Goal: Information Seeking & Learning: Check status

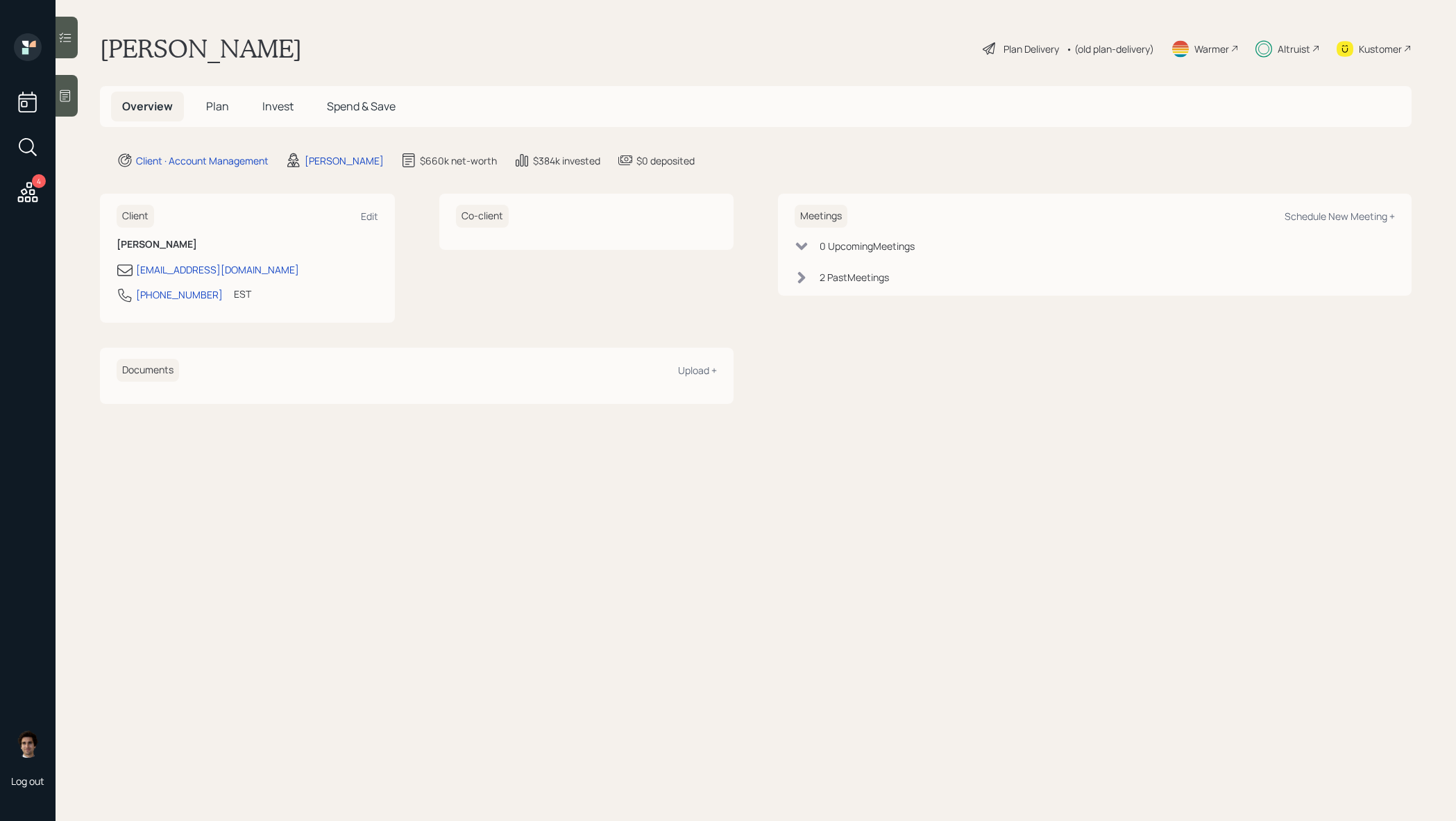
click at [264, 119] on h5 "Invest" at bounding box center [278, 106] width 53 height 30
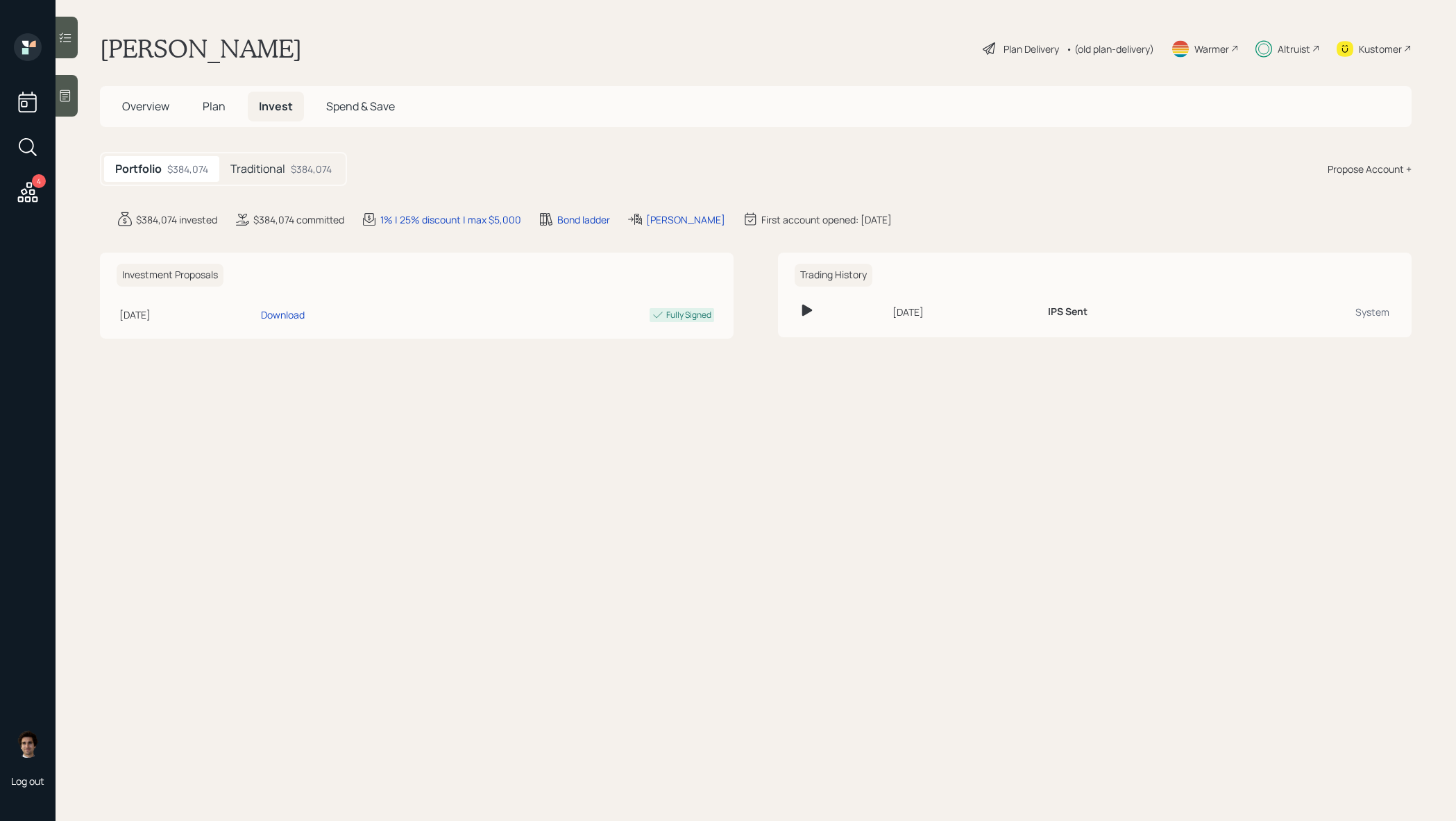
click at [301, 177] on div "Traditional $384,074" at bounding box center [281, 169] width 123 height 26
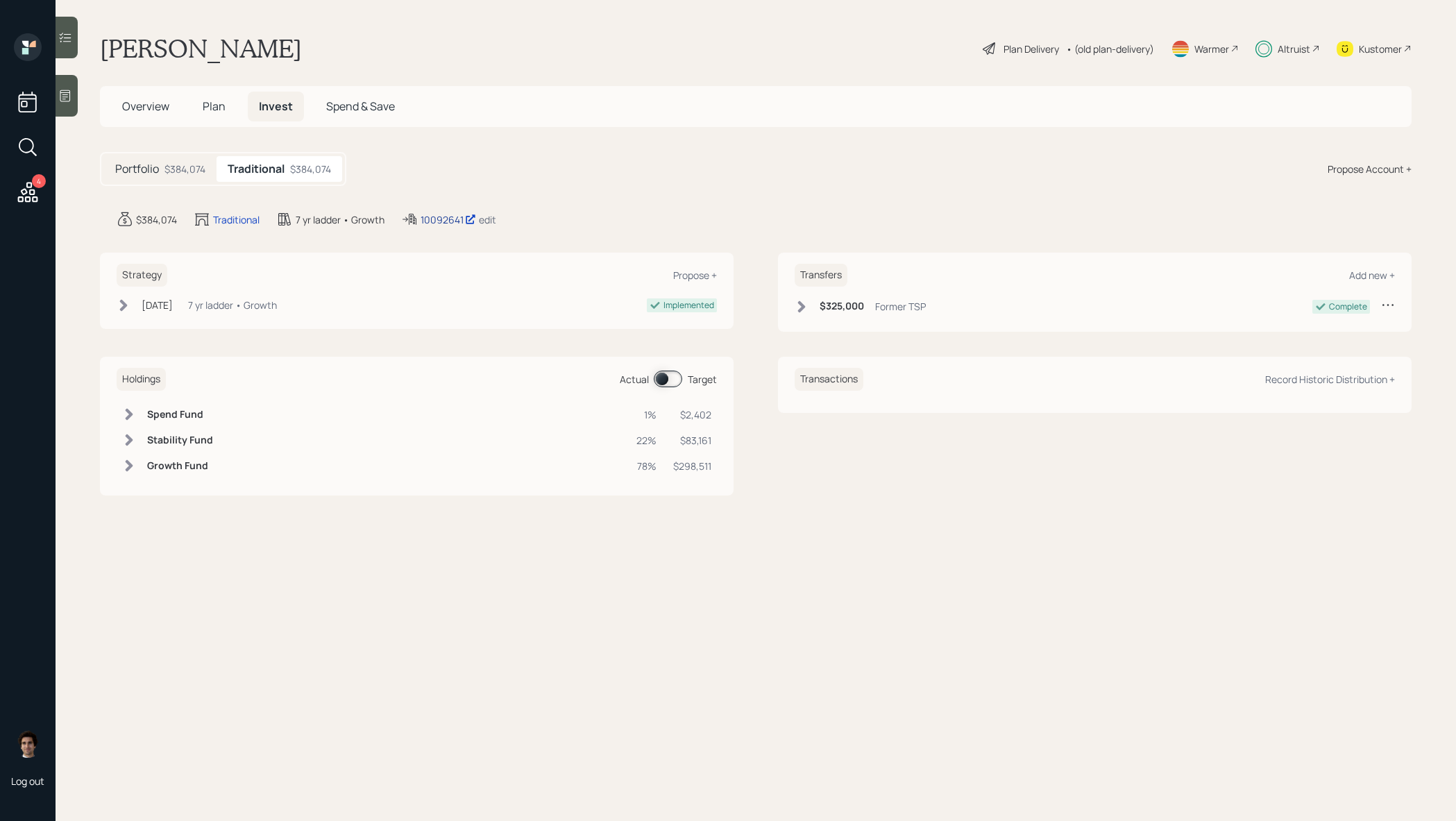
click at [449, 219] on div "10092641" at bounding box center [448, 219] width 56 height 14
click at [1017, 55] on div "Plan Delivery" at bounding box center [1031, 49] width 56 height 14
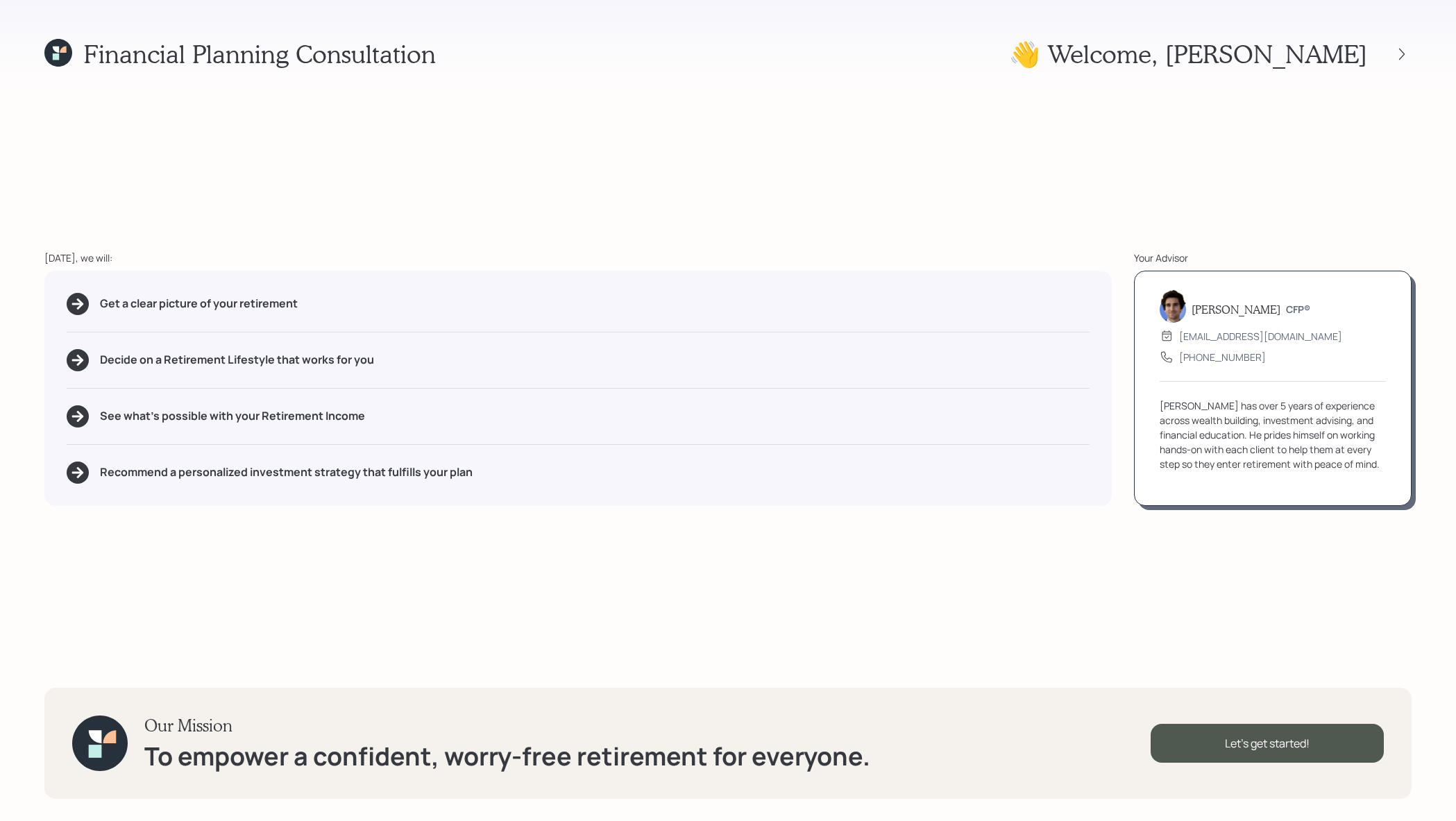
click at [1398, 63] on div "👋 Welcome , [PERSON_NAME]" at bounding box center [1210, 53] width 403 height 30
click at [1400, 61] on div at bounding box center [1401, 54] width 19 height 19
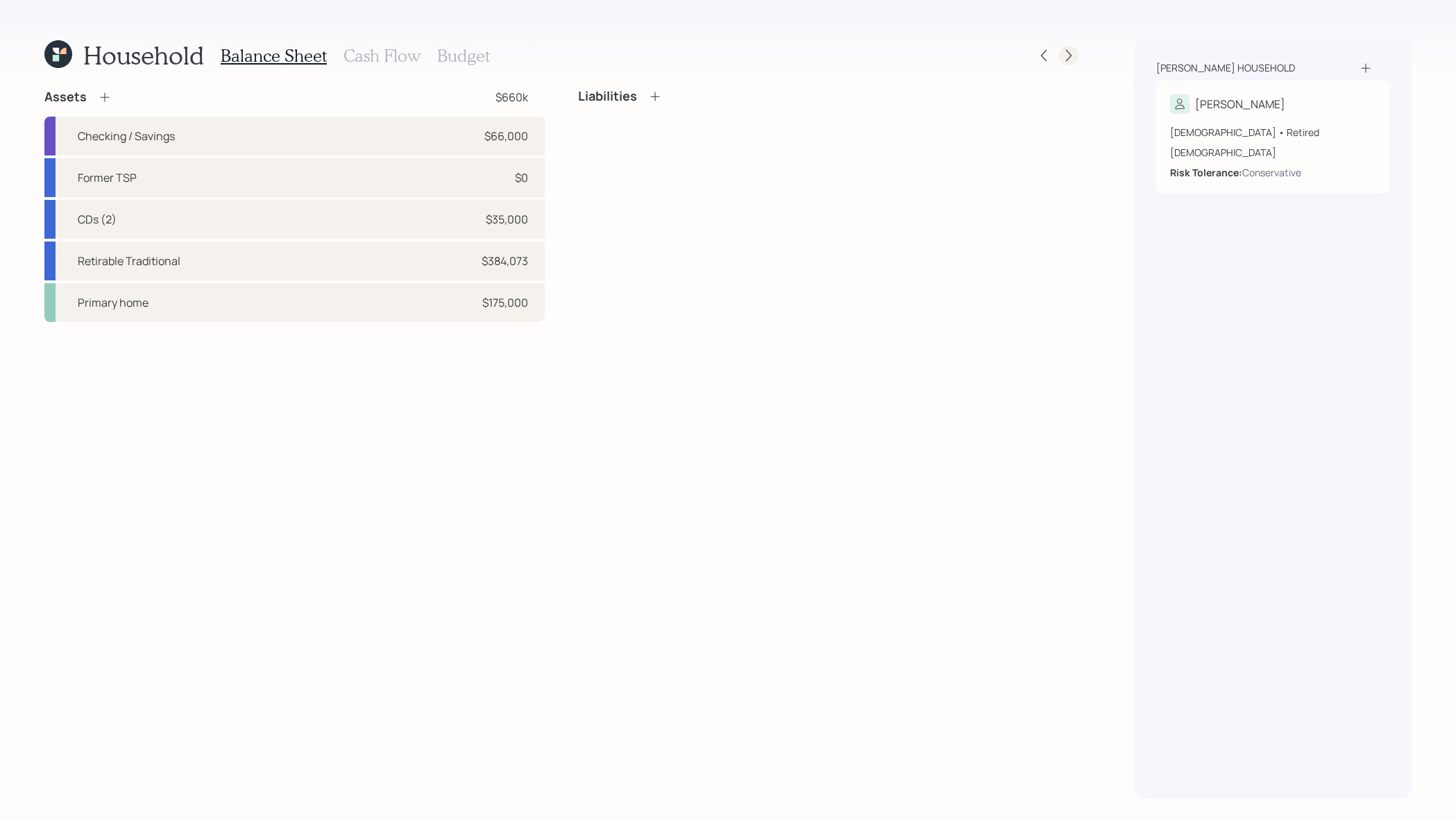
click at [1064, 54] on icon at bounding box center [1068, 55] width 14 height 14
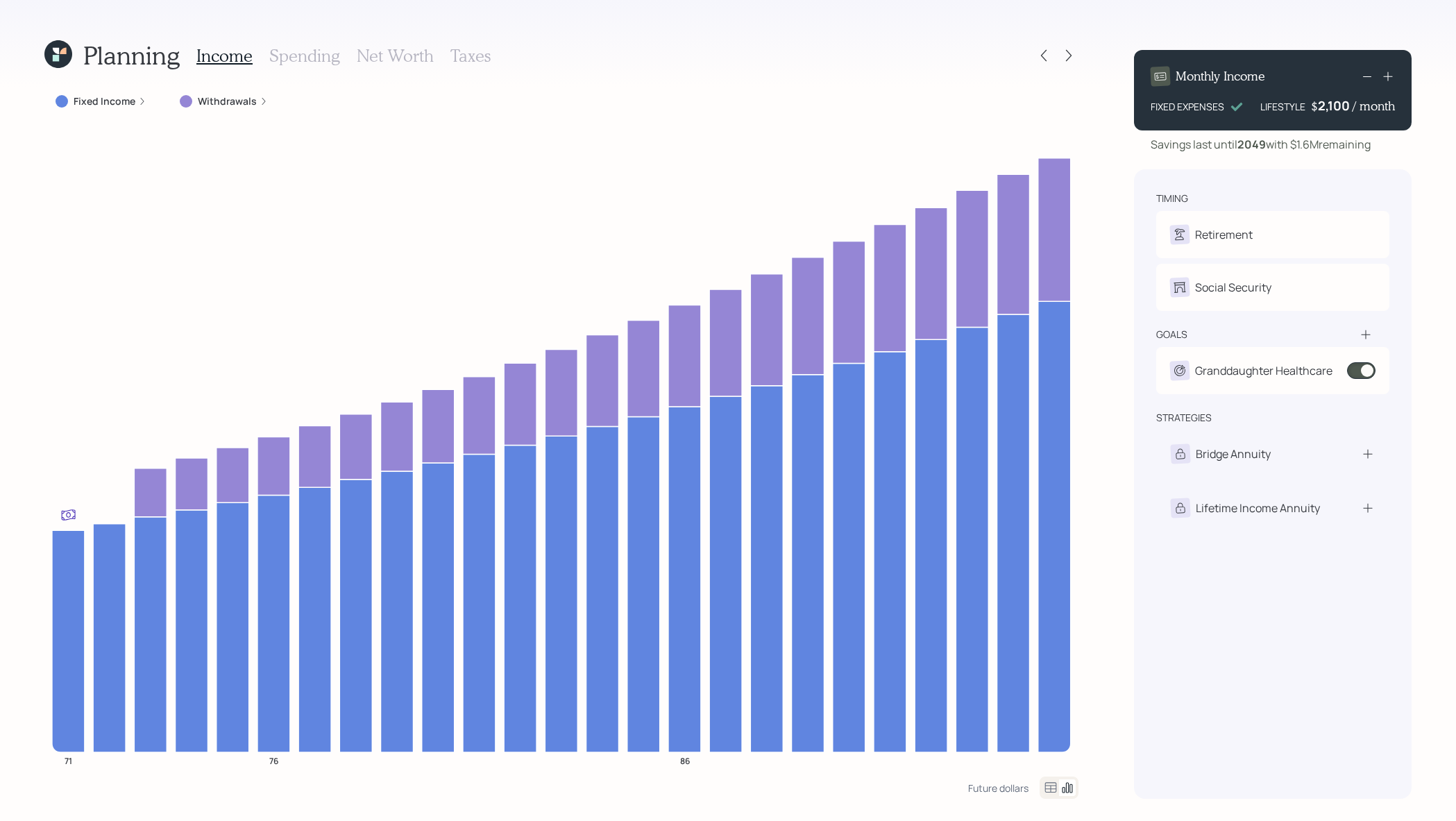
click at [1064, 54] on icon at bounding box center [1068, 55] width 14 height 14
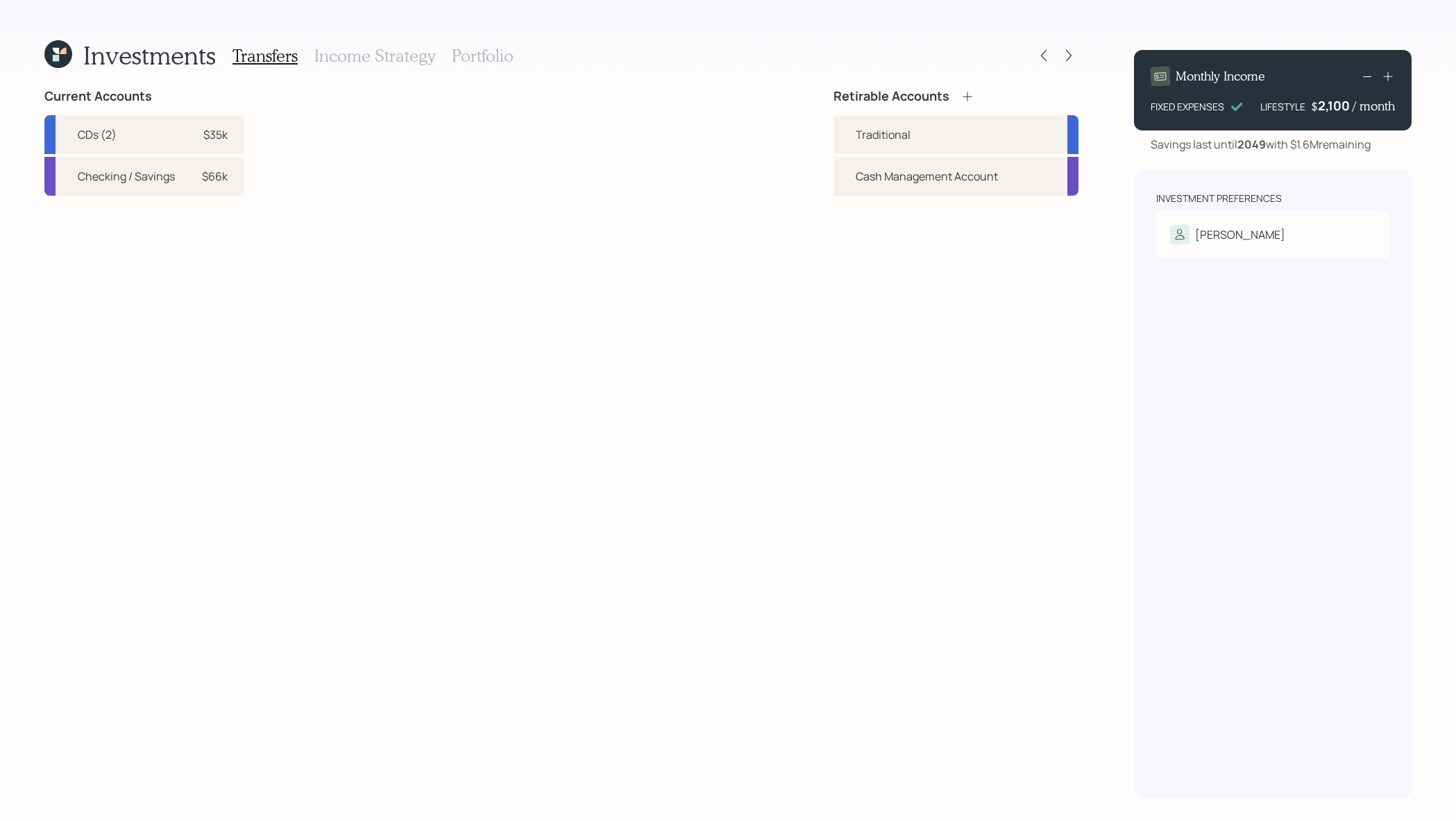
click at [1064, 54] on icon at bounding box center [1068, 55] width 14 height 14
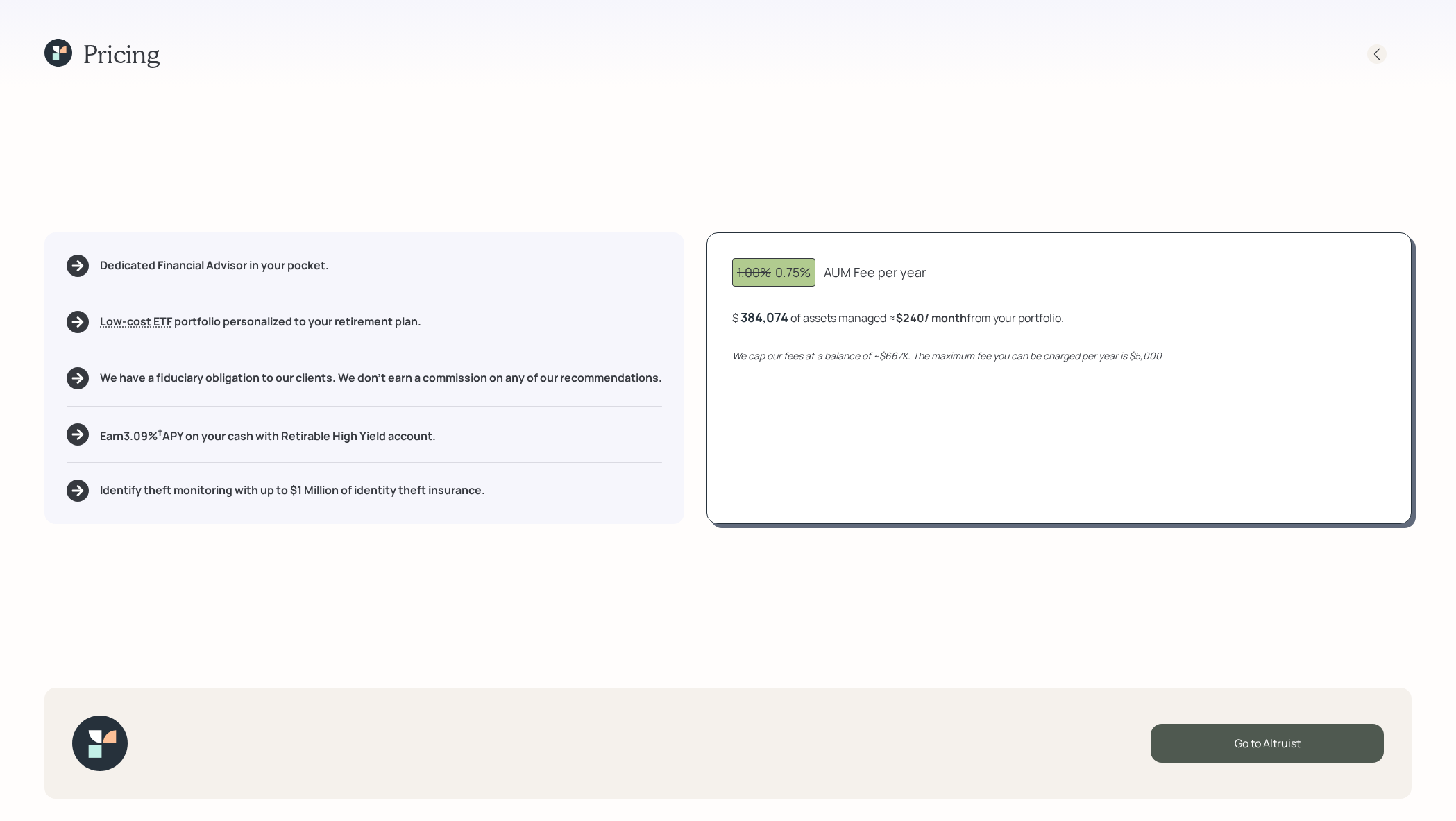
click at [1367, 45] on div at bounding box center [1390, 54] width 45 height 19
click at [1382, 51] on icon at bounding box center [1376, 53] width 14 height 14
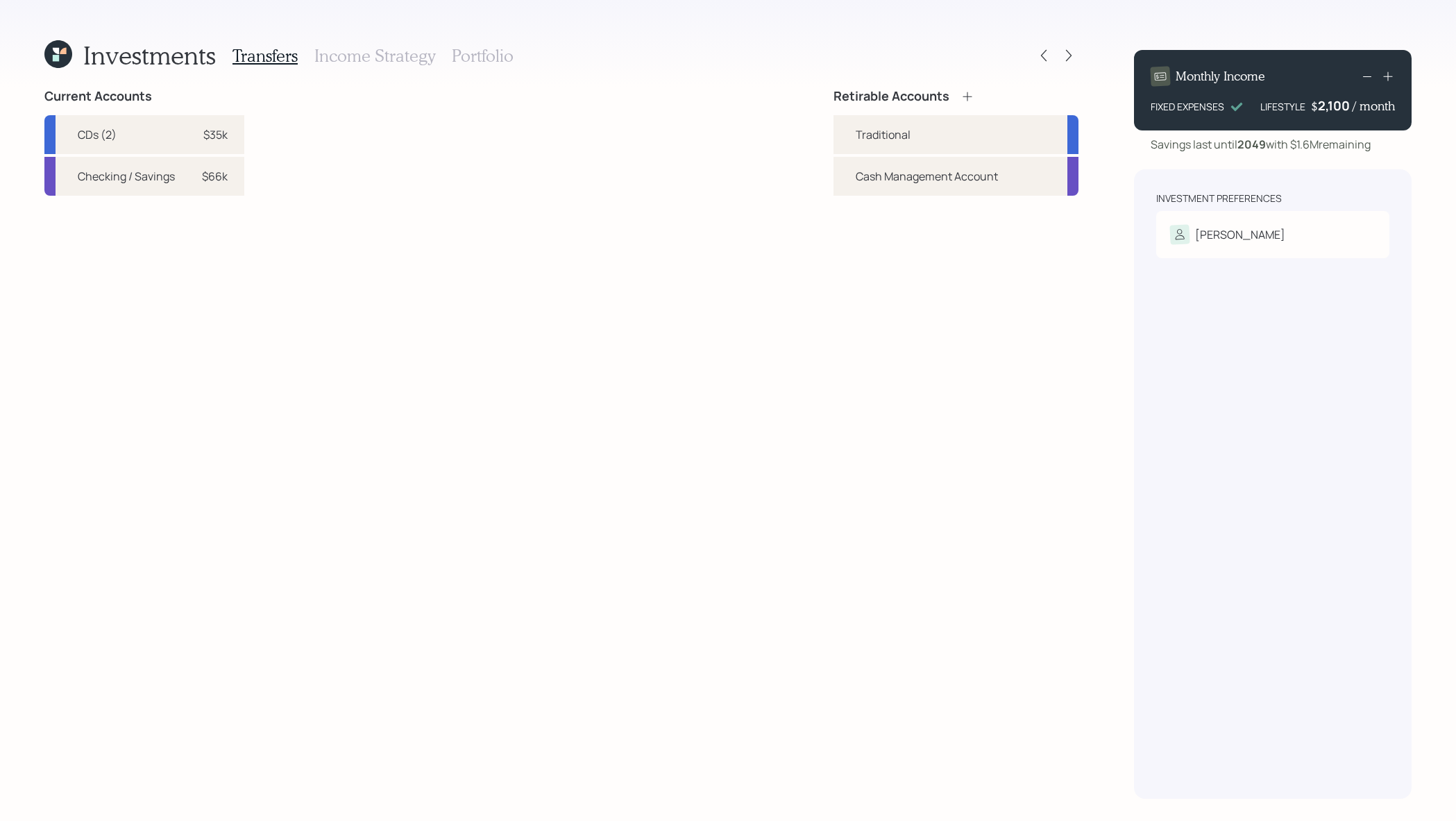
click at [500, 69] on div "Transfers Income Strategy Portfolio" at bounding box center [372, 56] width 281 height 33
click at [502, 60] on h3 "Portfolio" at bounding box center [483, 56] width 62 height 20
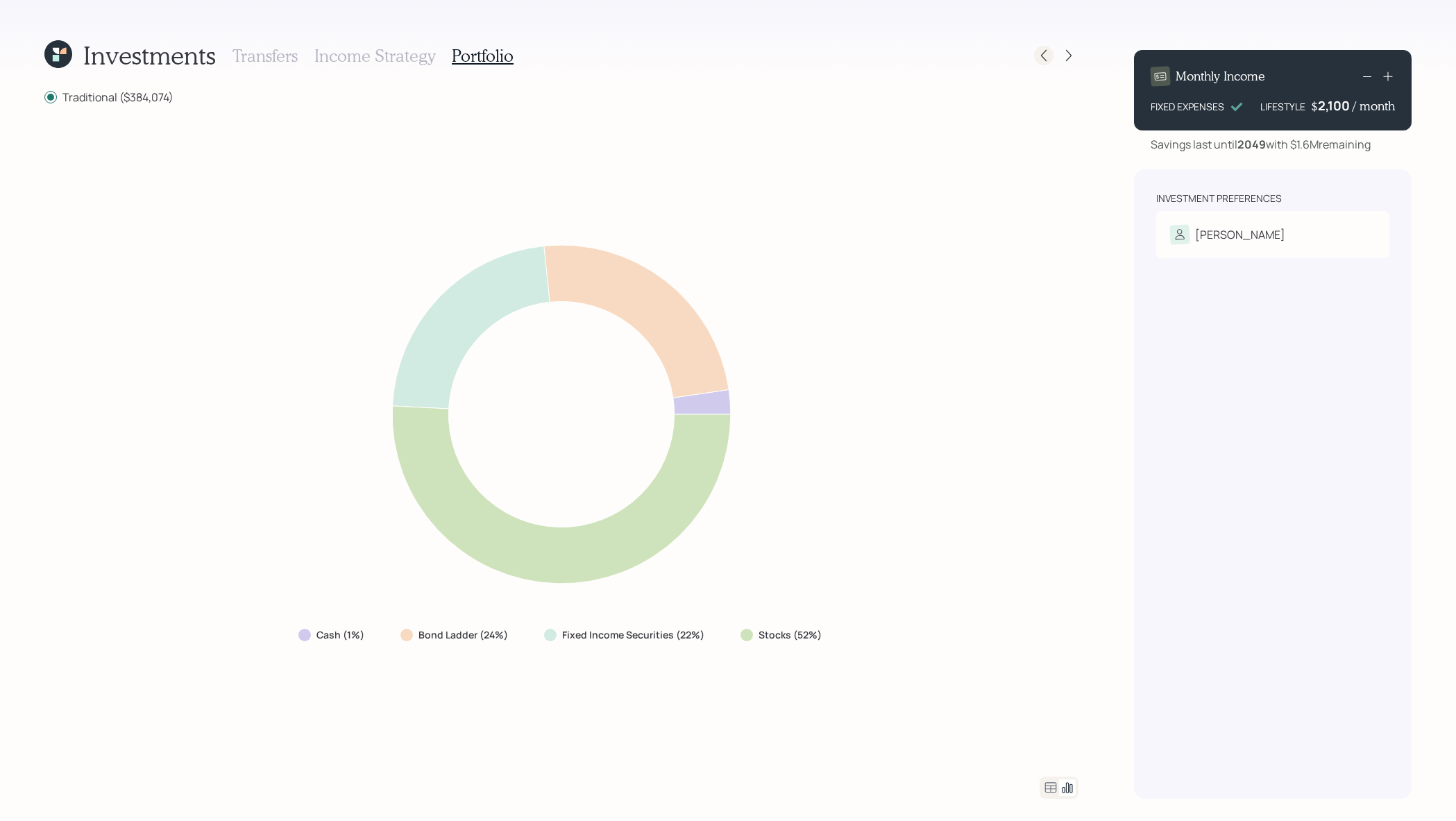
click at [1045, 51] on icon at bounding box center [1043, 55] width 14 height 14
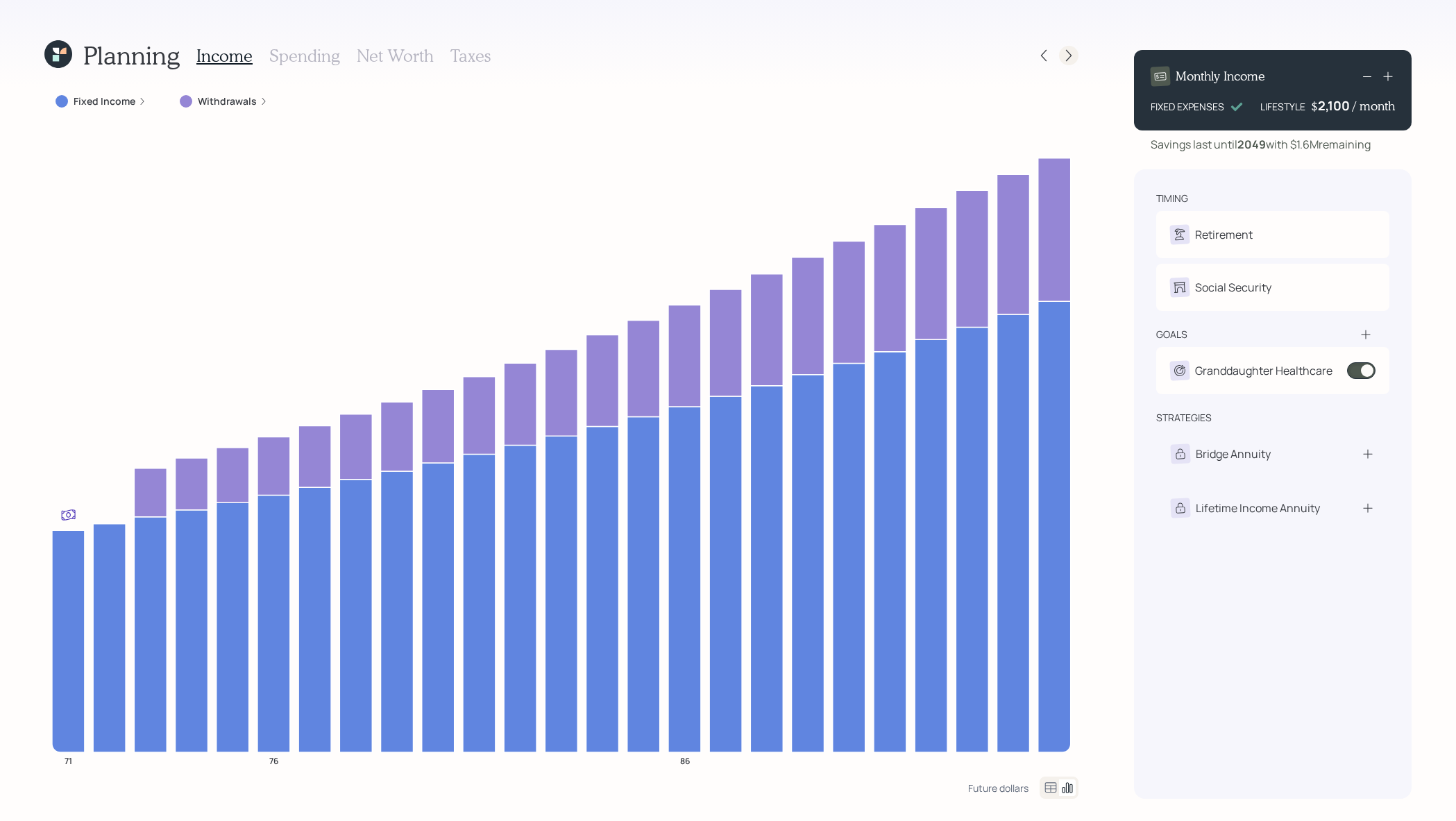
click at [1071, 50] on icon at bounding box center [1068, 55] width 14 height 14
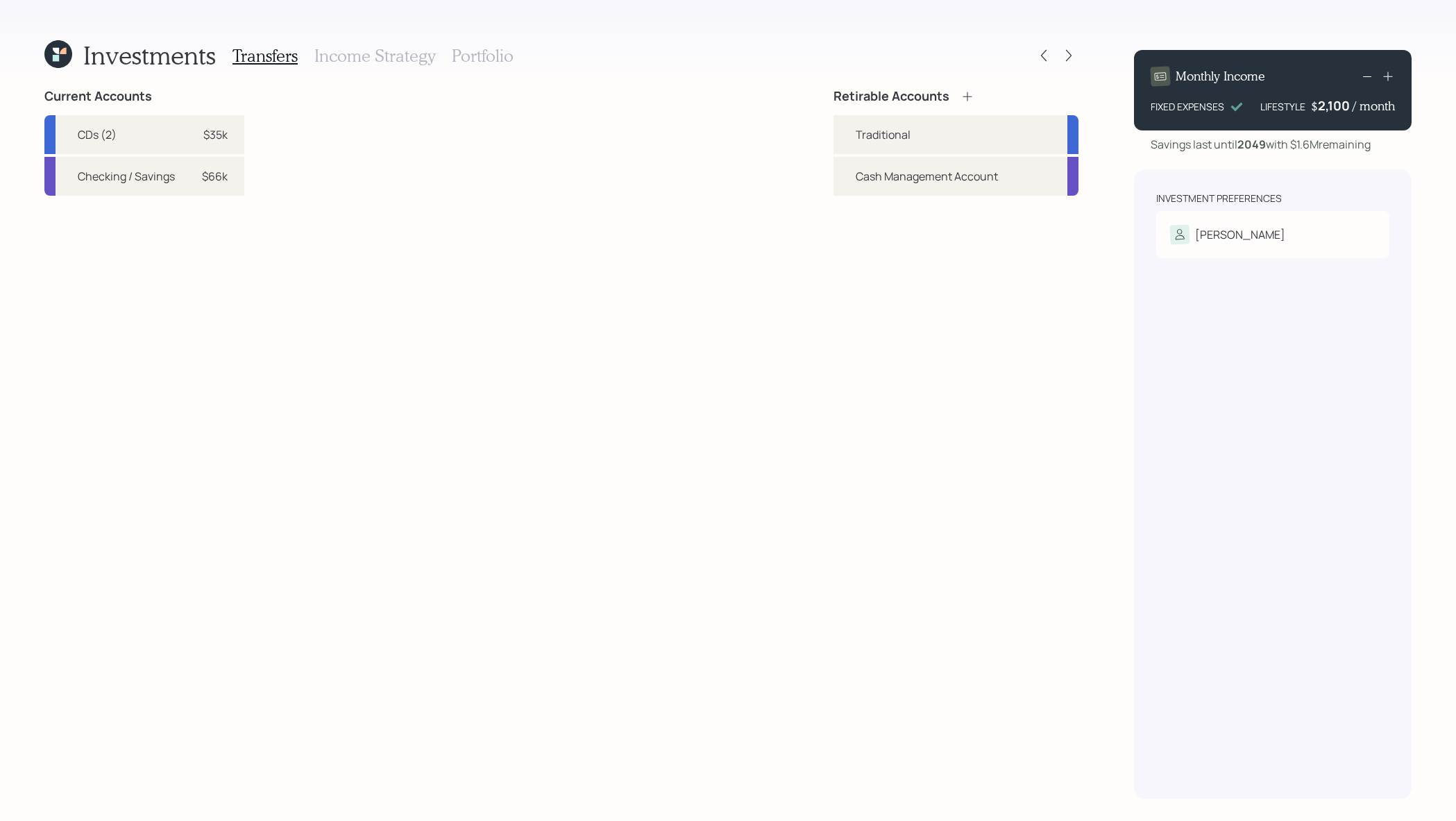
click at [1071, 50] on icon at bounding box center [1068, 55] width 14 height 14
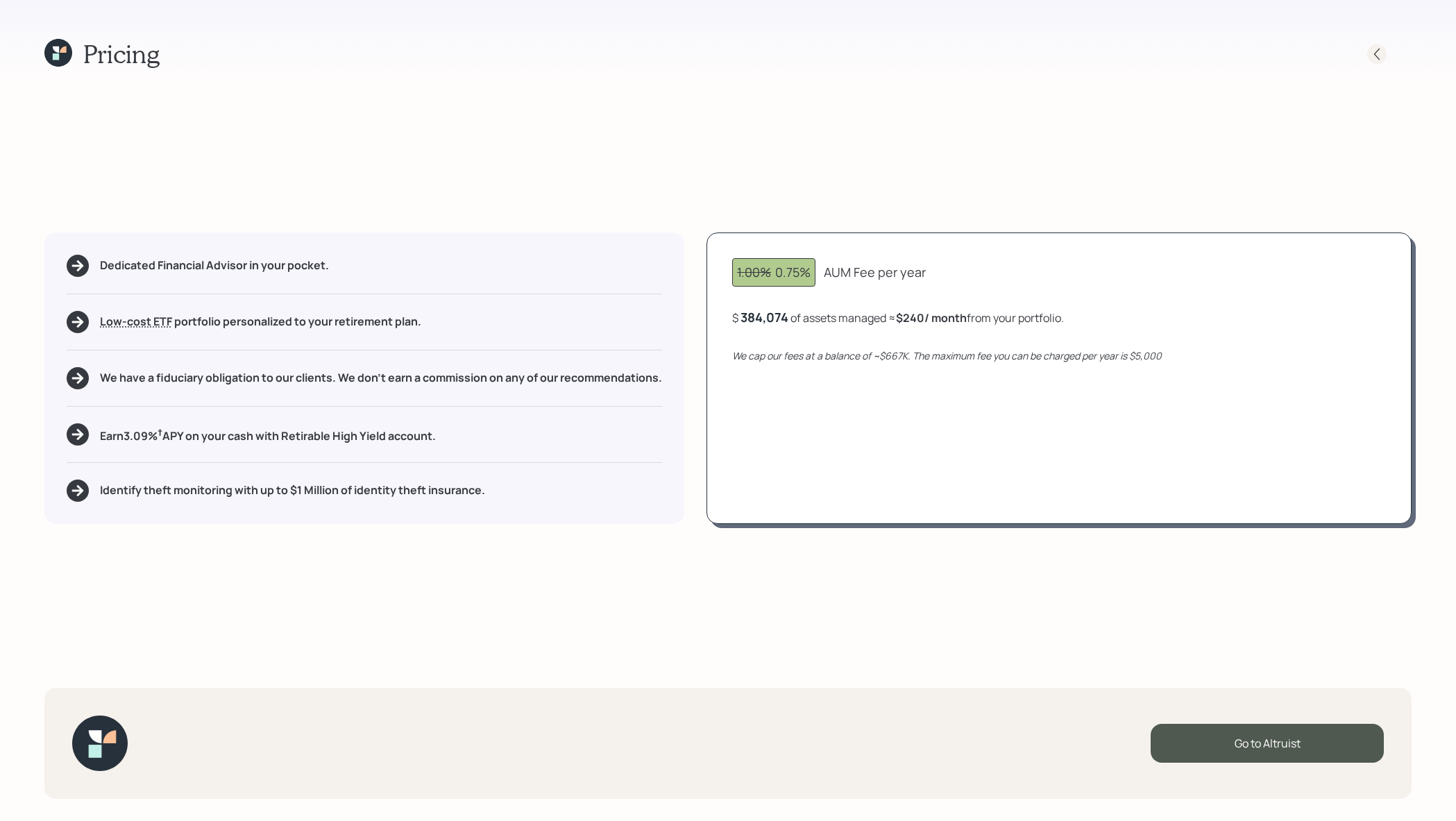
click at [1377, 47] on icon at bounding box center [1376, 53] width 14 height 14
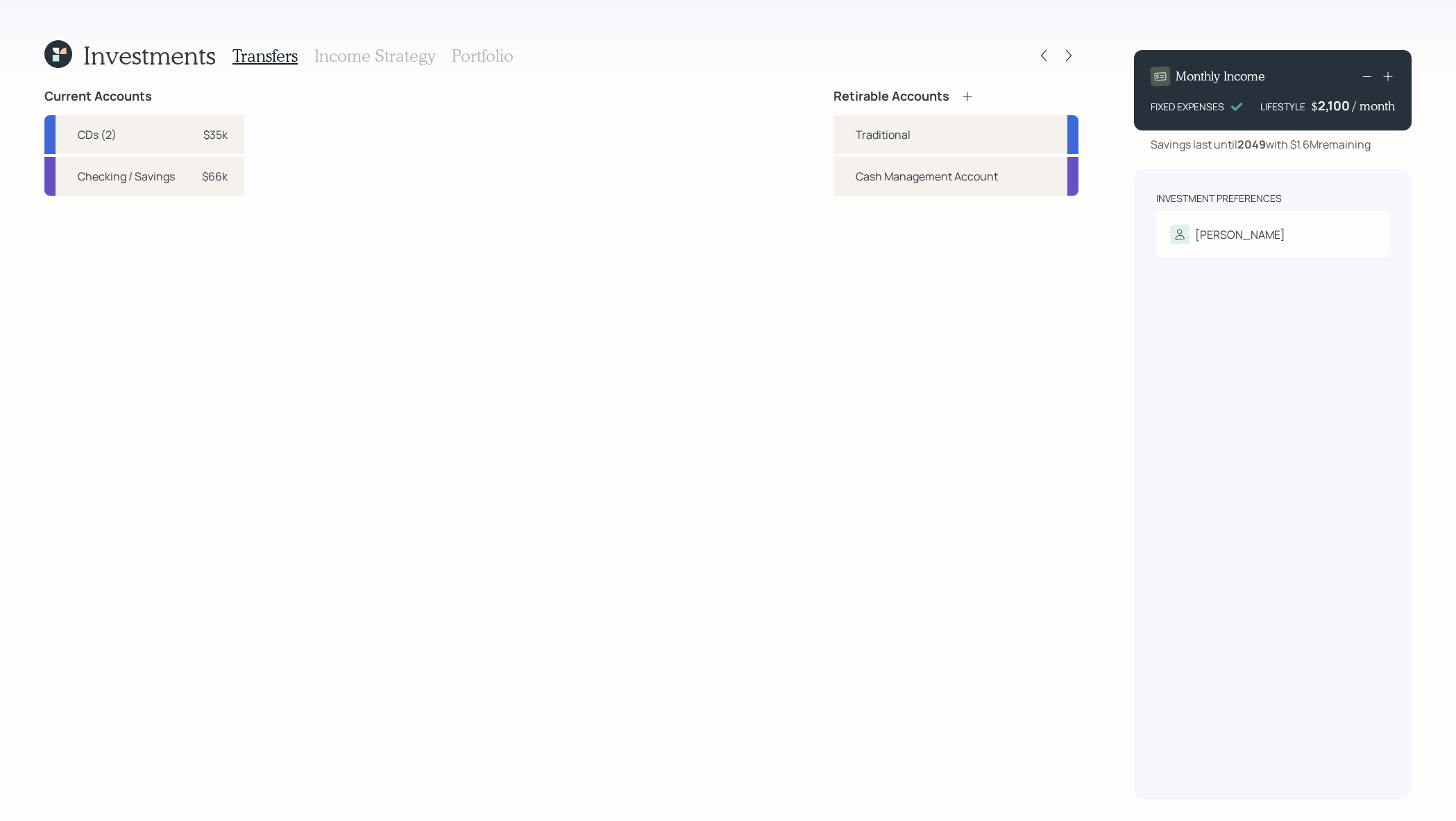
click at [488, 61] on h3 "Portfolio" at bounding box center [483, 56] width 62 height 20
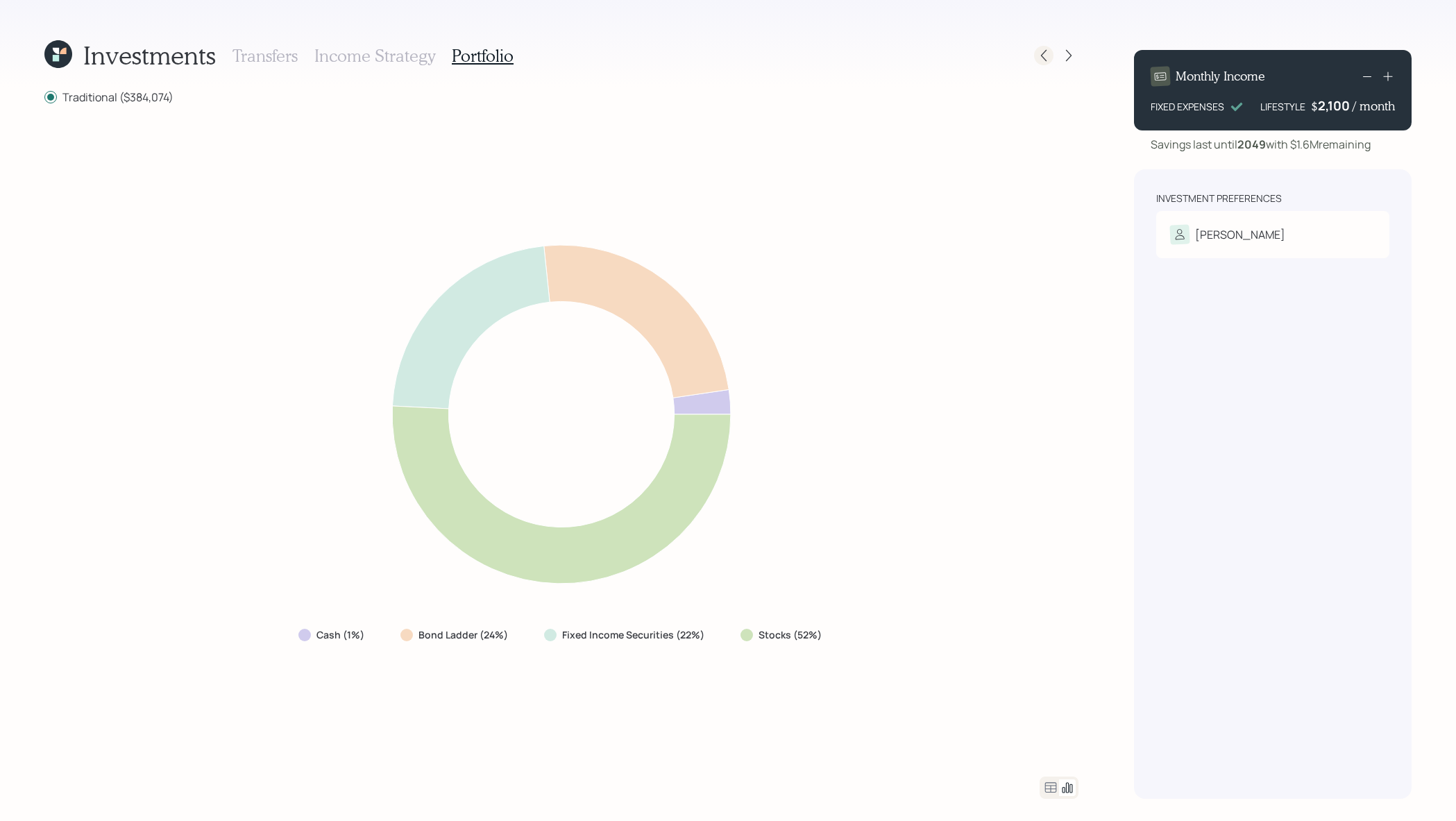
click at [1048, 51] on icon at bounding box center [1043, 55] width 14 height 14
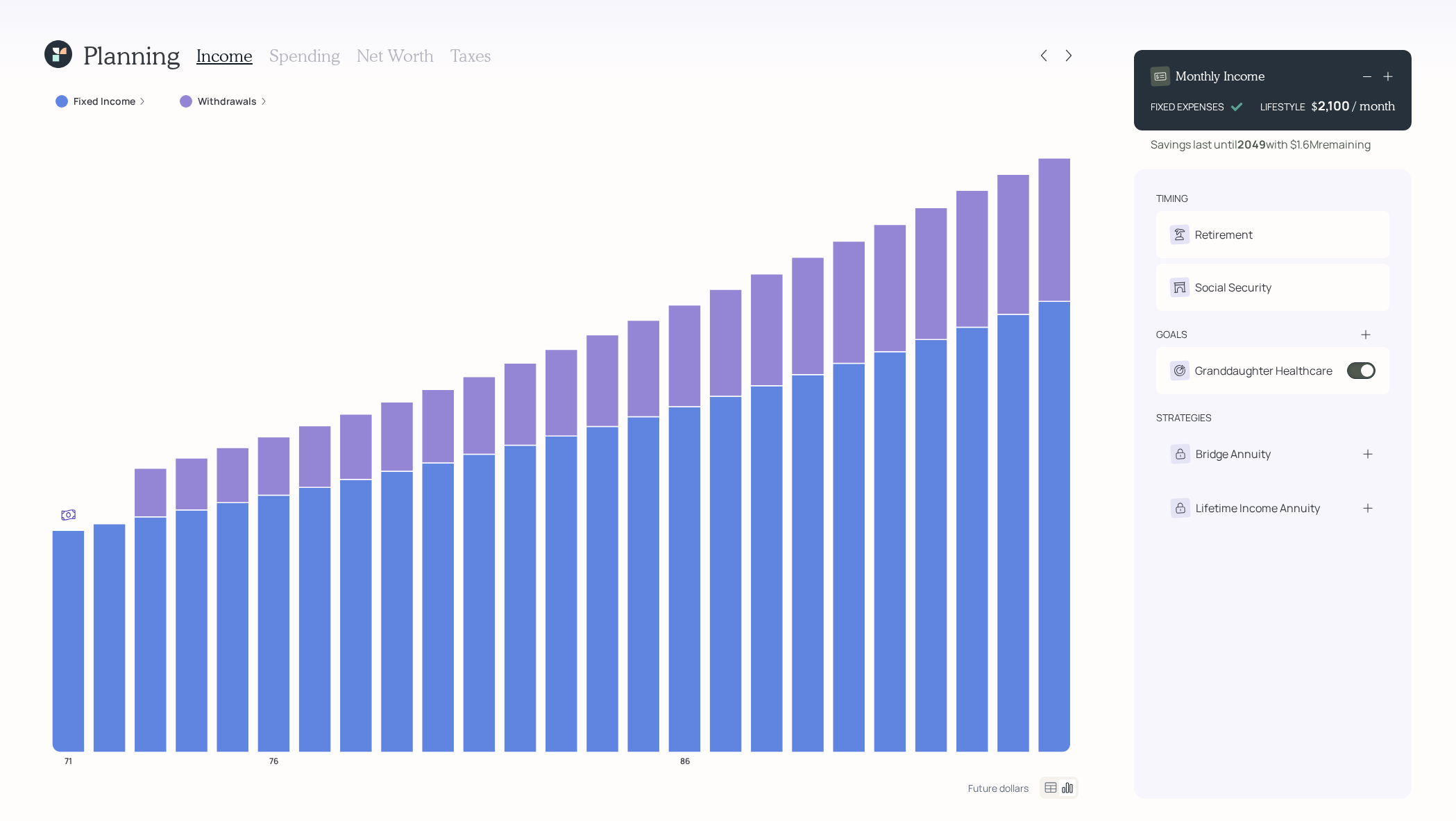
click at [98, 109] on div "Fixed Income" at bounding box center [101, 101] width 113 height 25
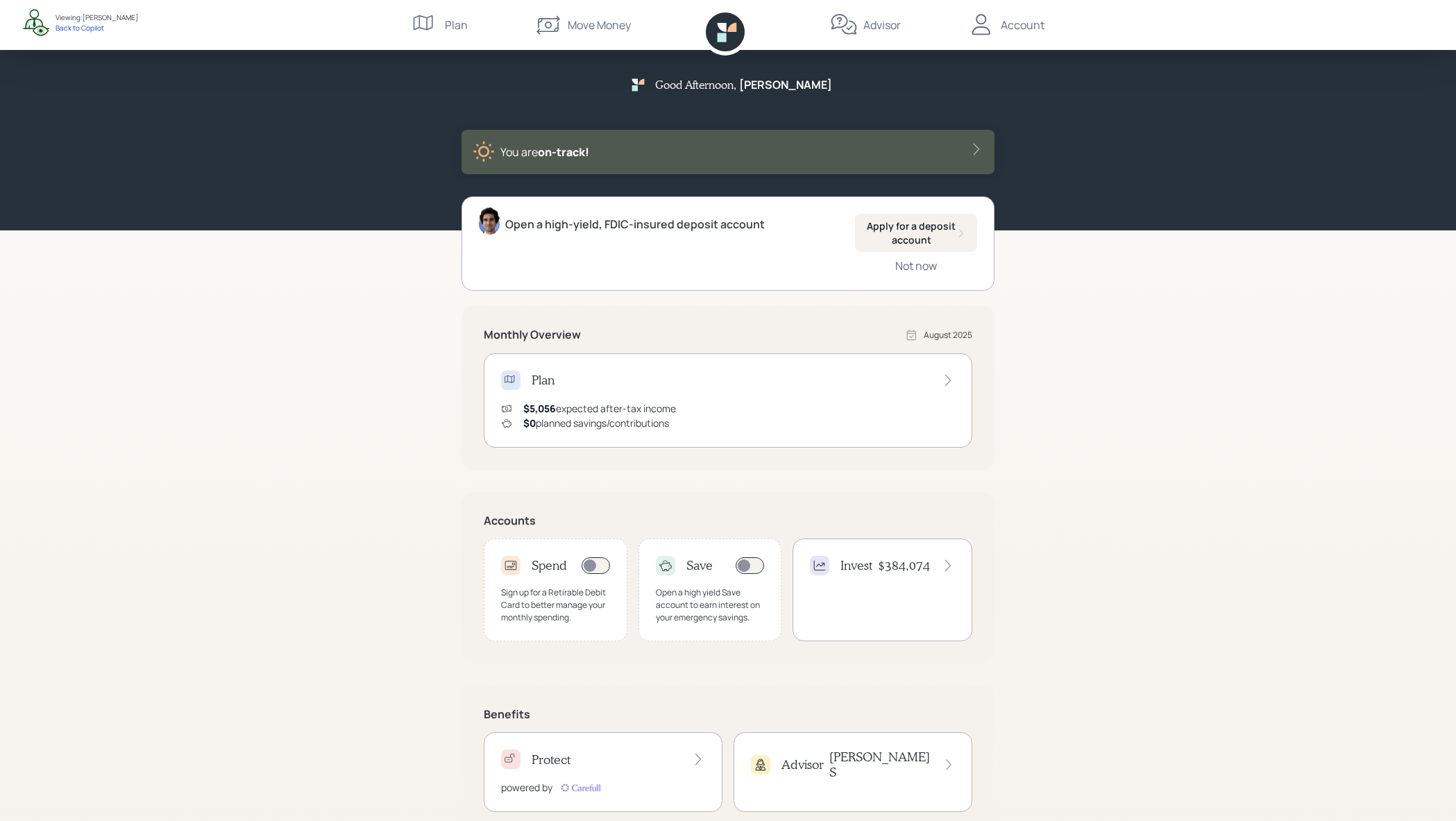
scroll to position [35, 0]
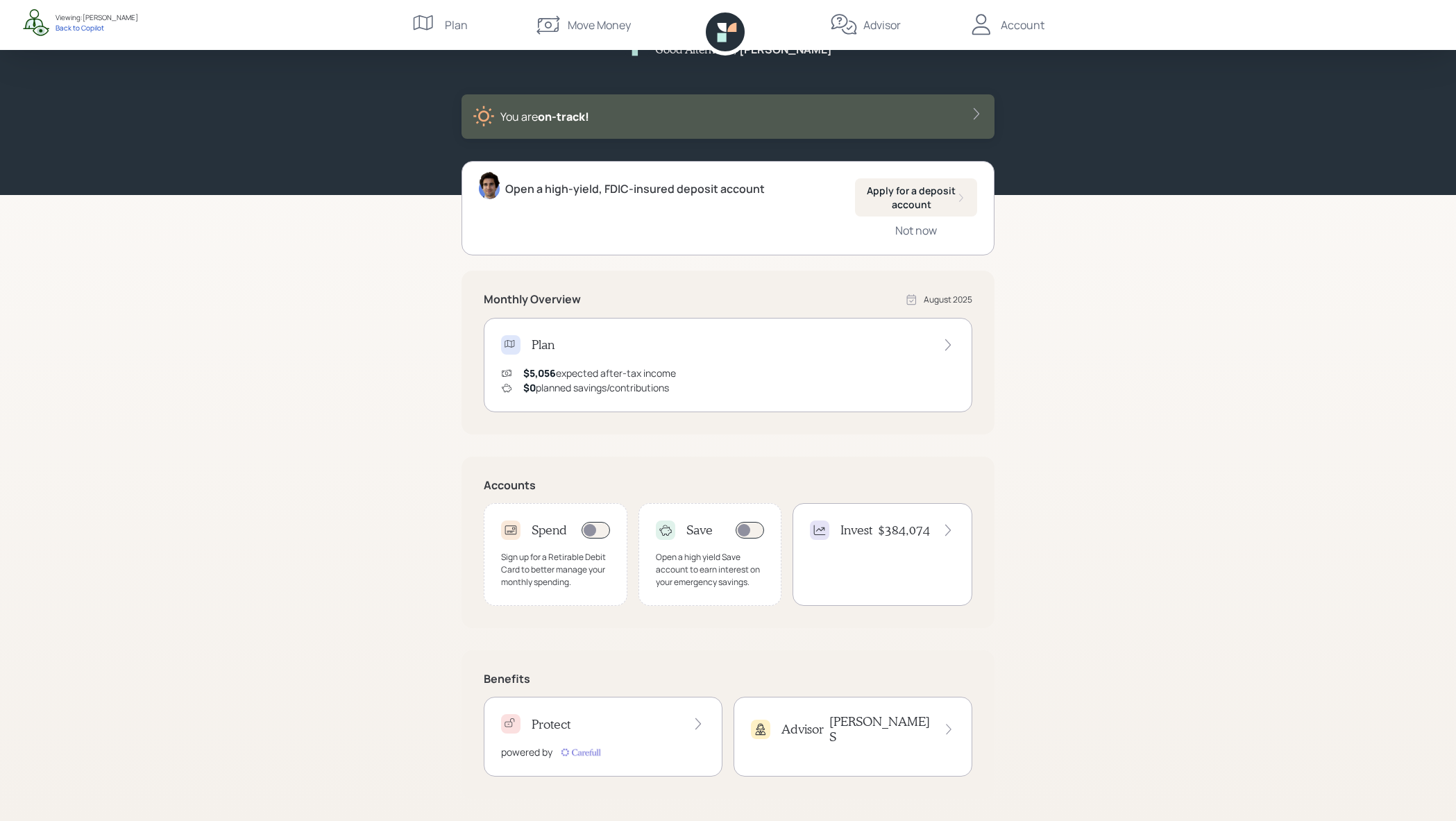
click at [872, 556] on div "Invest $384,074" at bounding box center [882, 554] width 180 height 102
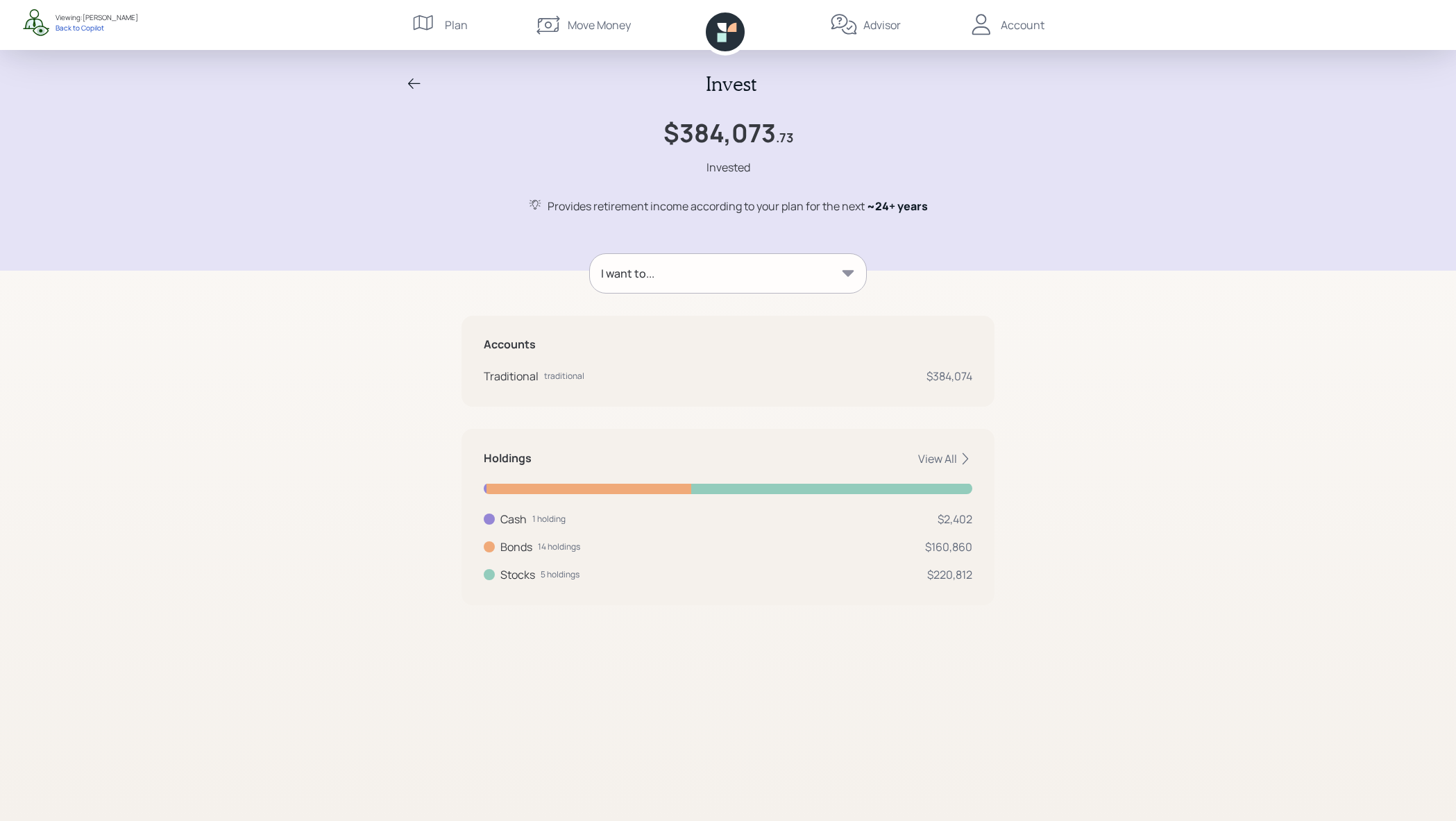
click at [788, 285] on div "I want to..." at bounding box center [727, 273] width 276 height 39
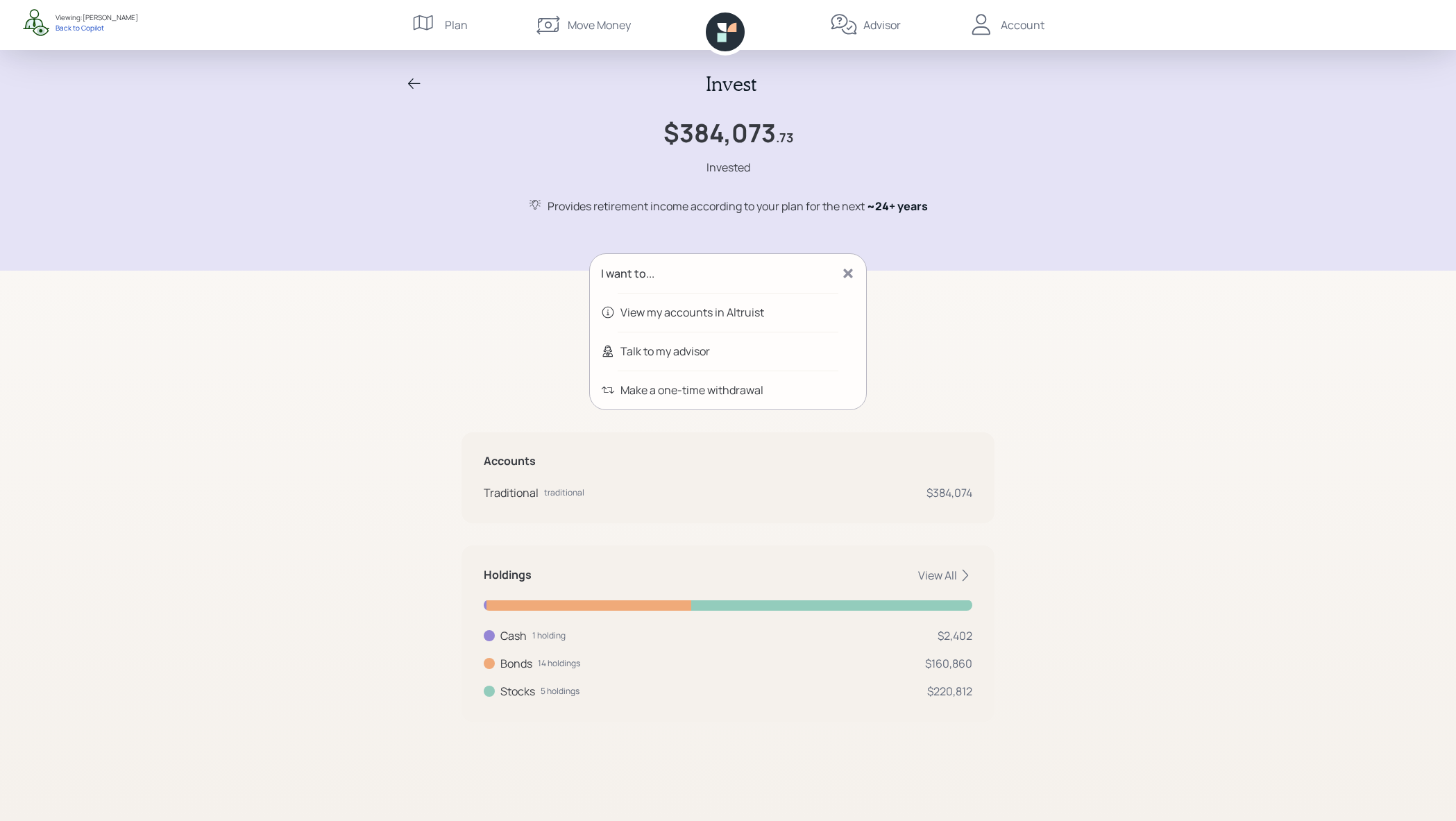
click at [820, 317] on div "View my accounts in Altruist" at bounding box center [727, 312] width 276 height 39
